Goal: Information Seeking & Learning: Learn about a topic

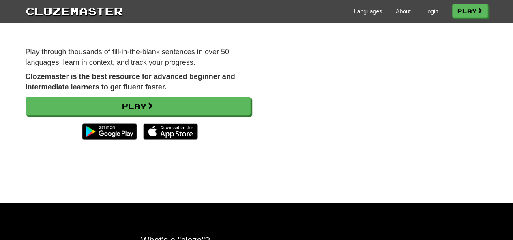
scroll to position [79, 0]
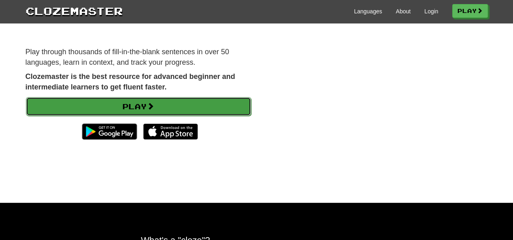
click at [53, 106] on link "Play" at bounding box center [138, 106] width 225 height 19
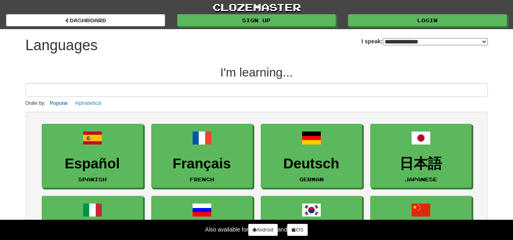
select select "*******"
click at [289, 91] on input at bounding box center [257, 90] width 462 height 14
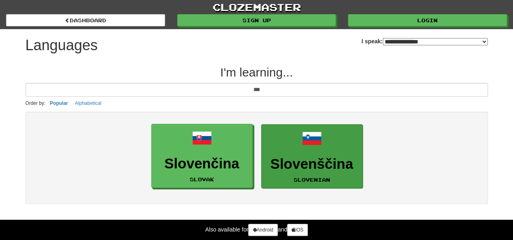
type input "***"
click at [309, 158] on h3 "Slovenščina" at bounding box center [311, 164] width 92 height 16
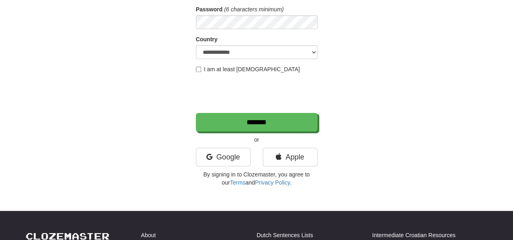
scroll to position [124, 0]
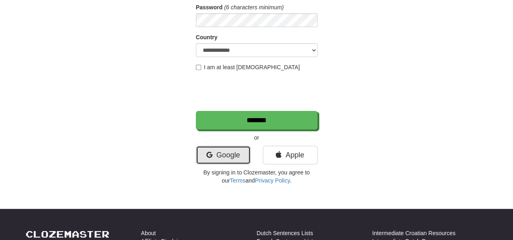
click at [235, 159] on link "Google" at bounding box center [223, 155] width 55 height 19
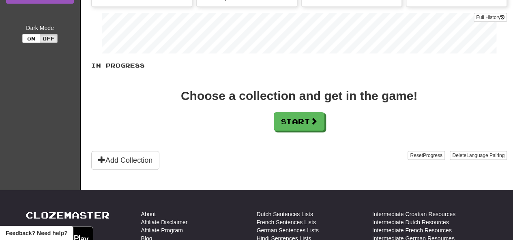
scroll to position [136, 0]
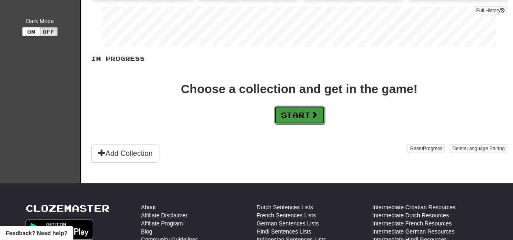
click at [297, 118] on button "Start" at bounding box center [299, 115] width 51 height 19
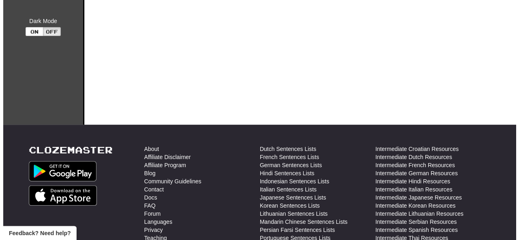
scroll to position [0, 0]
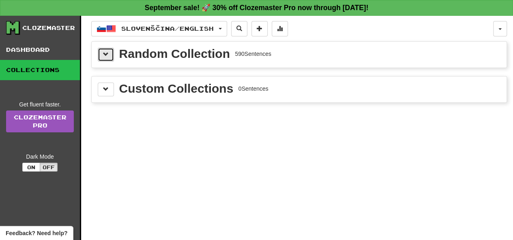
click at [99, 51] on button at bounding box center [106, 55] width 16 height 14
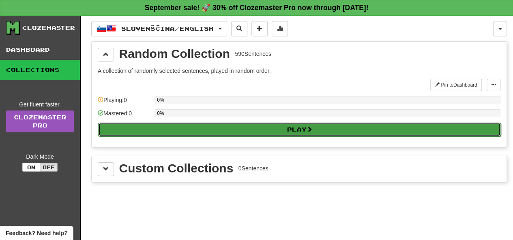
click at [239, 131] on button "Play" at bounding box center [299, 130] width 402 height 14
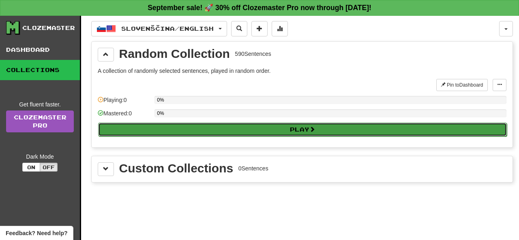
select select "**"
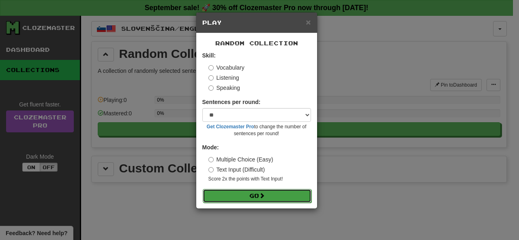
click at [263, 195] on span at bounding box center [262, 196] width 6 height 6
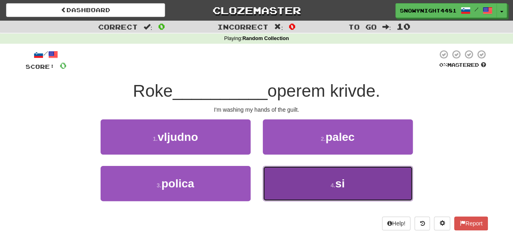
click at [333, 184] on small "4 ." at bounding box center [332, 185] width 5 height 6
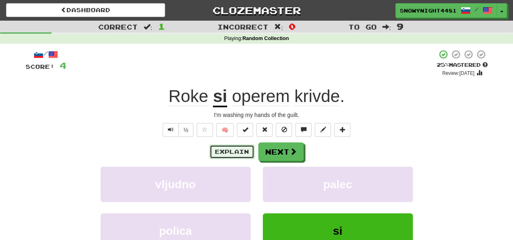
click at [245, 150] on button "Explain" at bounding box center [232, 152] width 45 height 14
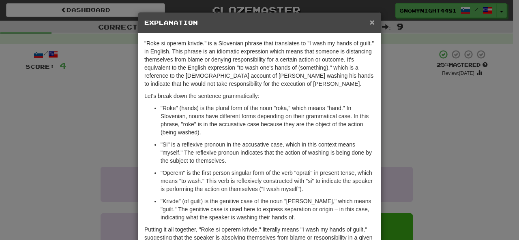
click at [370, 25] on span "×" at bounding box center [372, 21] width 5 height 9
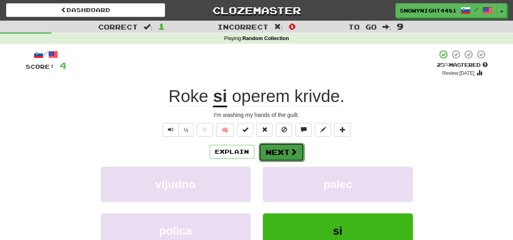
click at [287, 148] on button "Next" at bounding box center [281, 152] width 45 height 19
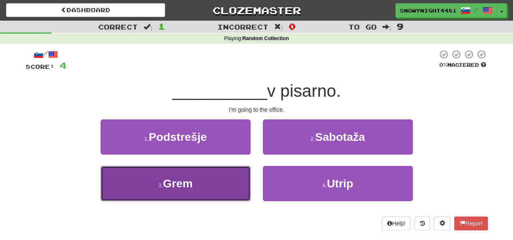
click at [190, 179] on span "Grem" at bounding box center [178, 184] width 30 height 13
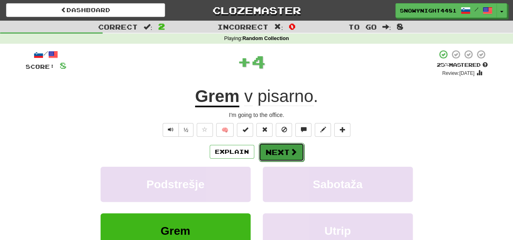
click at [291, 154] on span at bounding box center [293, 151] width 7 height 7
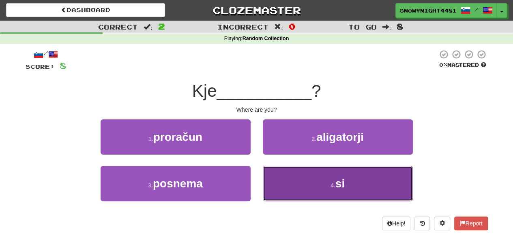
click at [336, 196] on button "4 . si" at bounding box center [338, 183] width 150 height 35
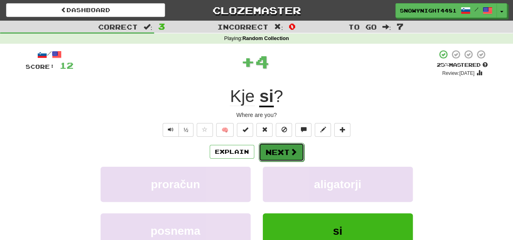
click at [293, 146] on button "Next" at bounding box center [281, 152] width 45 height 19
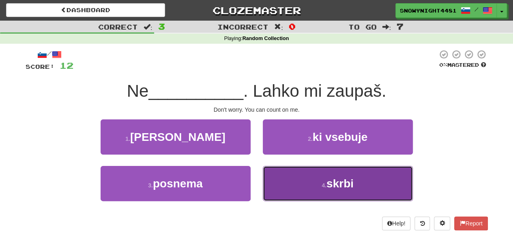
click at [327, 193] on button "4 . skrbi" at bounding box center [338, 183] width 150 height 35
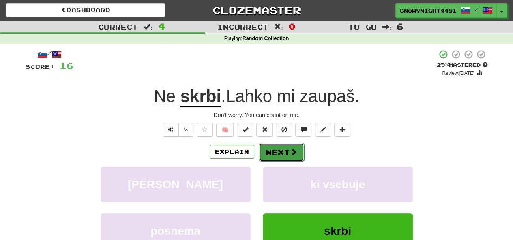
click at [286, 150] on button "Next" at bounding box center [281, 152] width 45 height 19
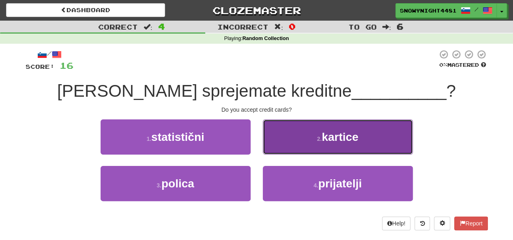
click at [324, 147] on button "2 . [GEOGRAPHIC_DATA]" at bounding box center [338, 137] width 150 height 35
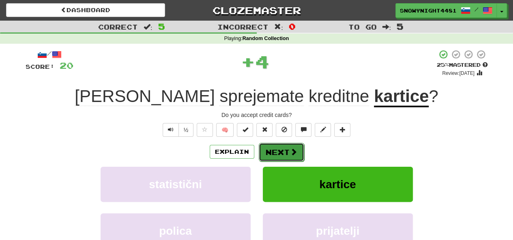
click at [278, 151] on button "Next" at bounding box center [281, 152] width 45 height 19
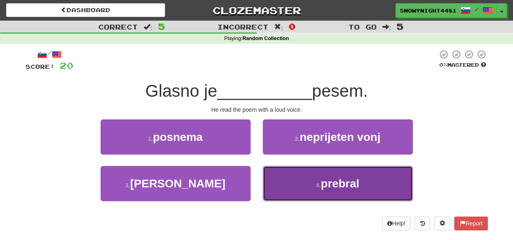
click at [347, 184] on span "prebral" at bounding box center [340, 184] width 39 height 13
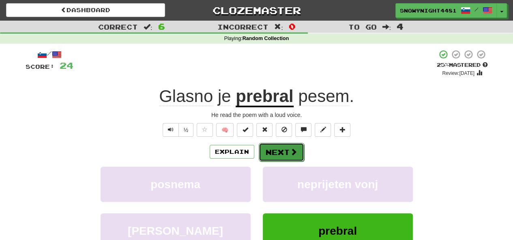
click at [281, 153] on button "Next" at bounding box center [281, 152] width 45 height 19
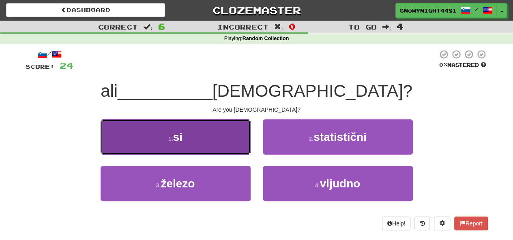
click at [182, 140] on span "si" at bounding box center [177, 137] width 9 height 13
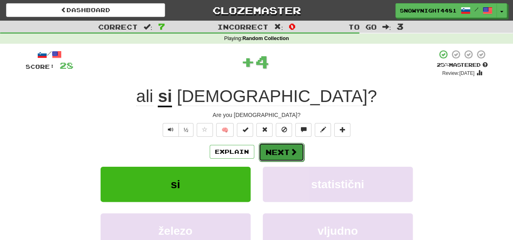
click at [285, 149] on button "Next" at bounding box center [281, 152] width 45 height 19
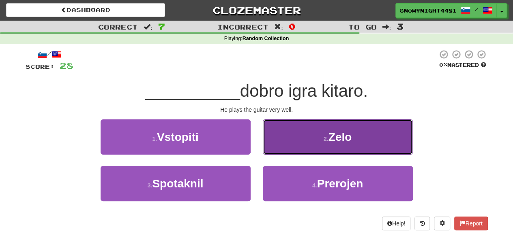
click at [316, 143] on button "2 . Zelo" at bounding box center [338, 137] width 150 height 35
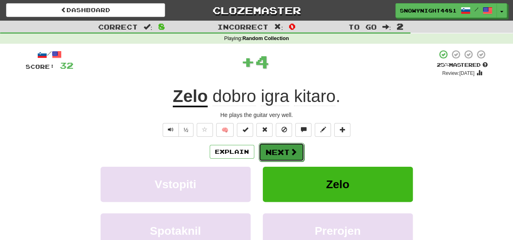
click at [285, 146] on button "Next" at bounding box center [281, 152] width 45 height 19
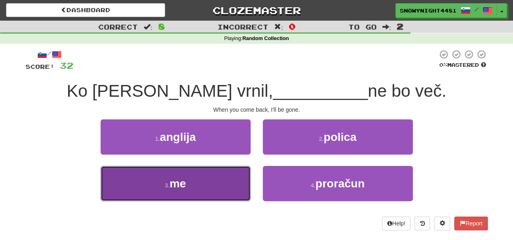
click at [205, 193] on button "3 . me" at bounding box center [176, 183] width 150 height 35
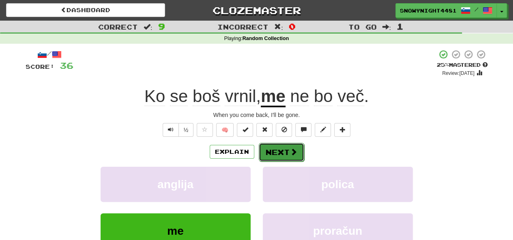
click at [280, 150] on button "Next" at bounding box center [281, 152] width 45 height 19
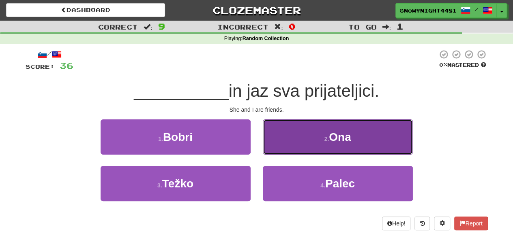
click at [333, 135] on span "Ona" at bounding box center [340, 137] width 22 height 13
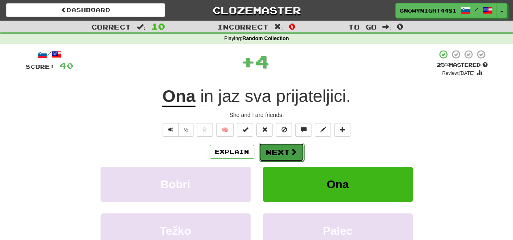
click at [283, 154] on button "Next" at bounding box center [281, 152] width 45 height 19
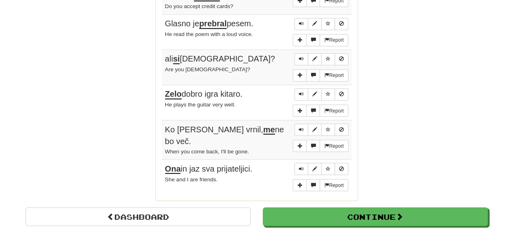
scroll to position [659, 0]
